Goal: Task Accomplishment & Management: Use online tool/utility

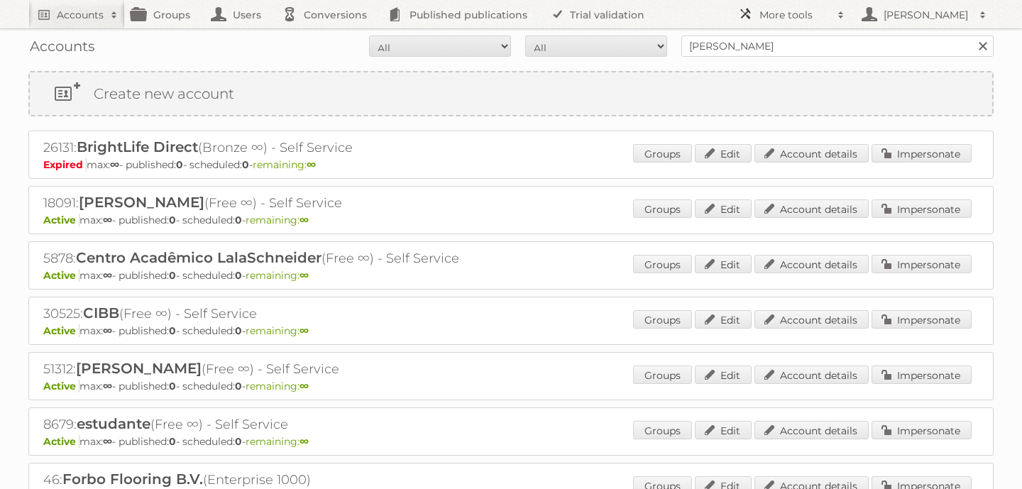
scroll to position [955, 0]
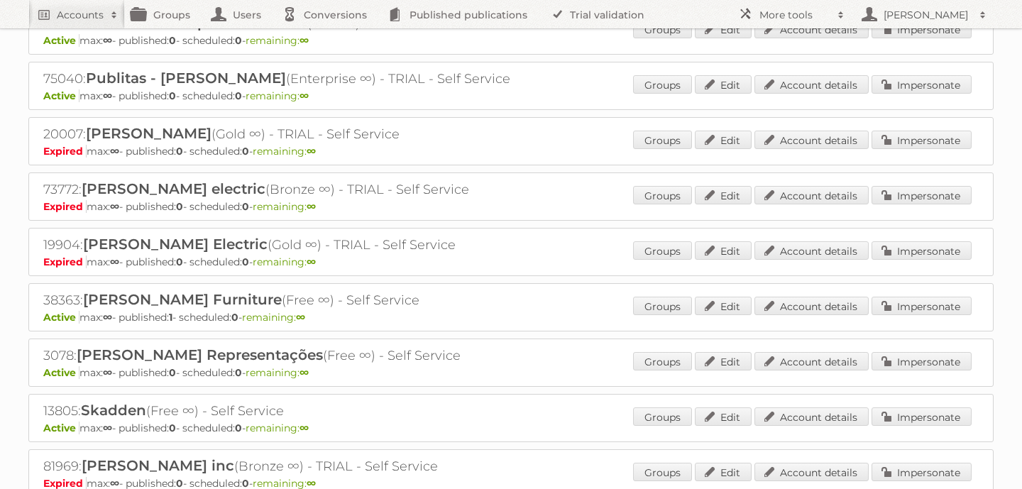
click at [60, 21] on h2 "Accounts" at bounding box center [80, 15] width 47 height 14
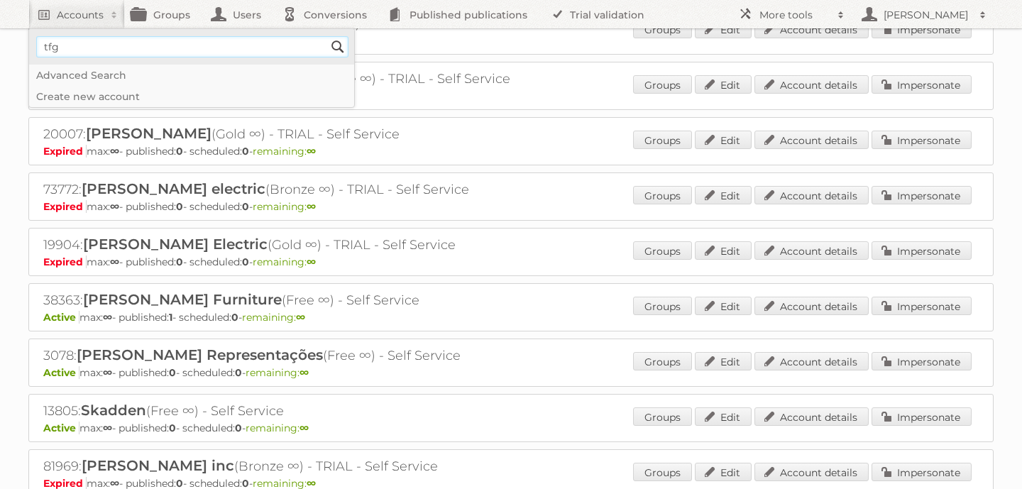
type input"] "tfg media"
click at [327, 36] on input "Search" at bounding box center [337, 46] width 21 height 21
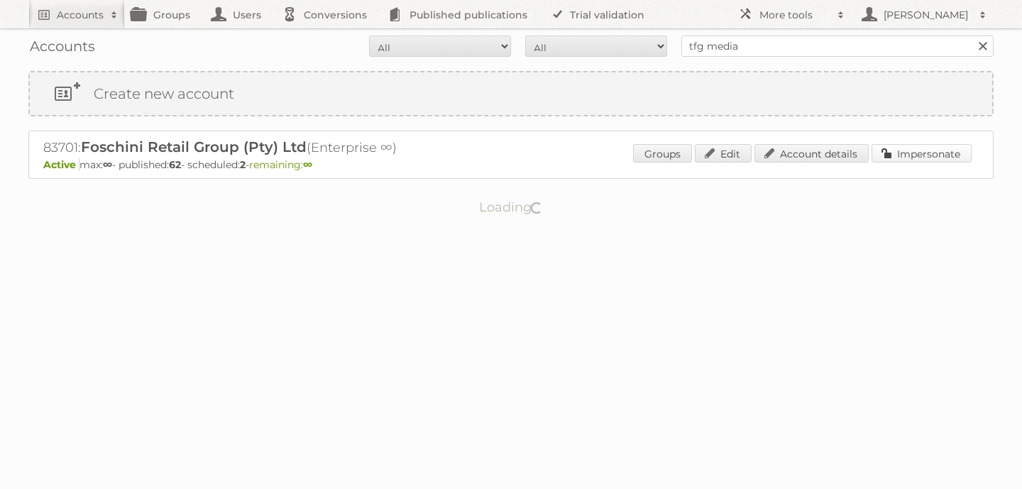
click at [915, 158] on link "Impersonate" at bounding box center [922, 153] width 100 height 18
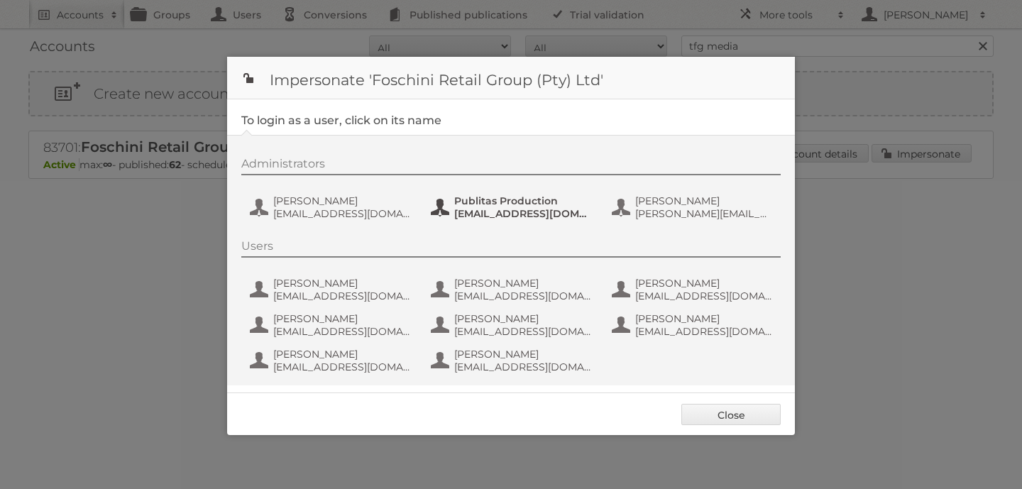
click at [516, 216] on span "fs+tfgmedia@publitas.com" at bounding box center [523, 213] width 138 height 13
